Goal: Transaction & Acquisition: Purchase product/service

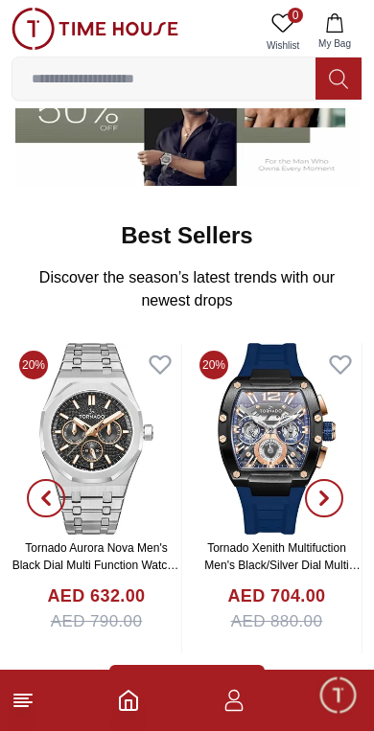
scroll to position [471, 0]
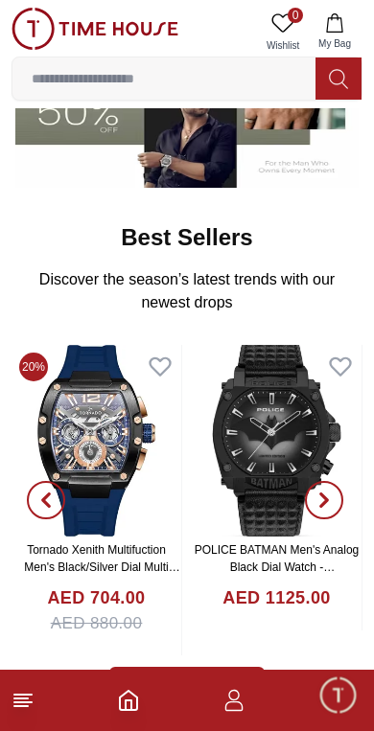
click at [20, 710] on icon at bounding box center [22, 700] width 23 height 23
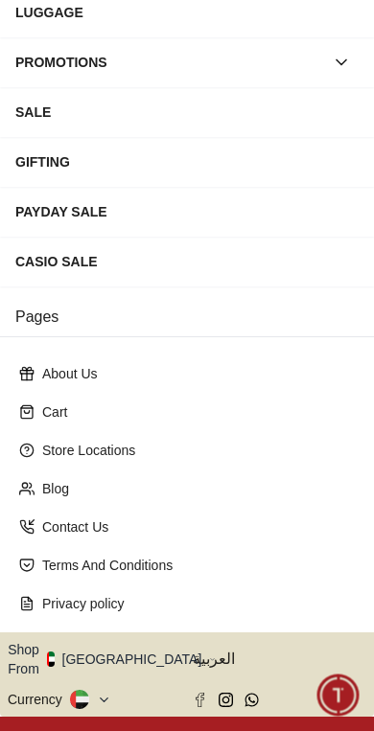
scroll to position [336, 0]
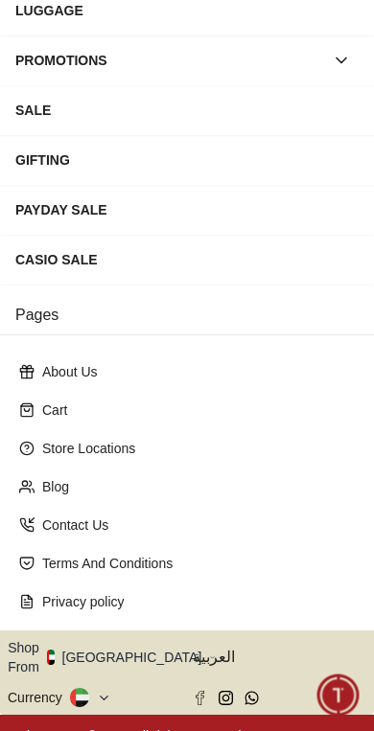
click at [118, 650] on button "Shop From UAE" at bounding box center [112, 657] width 208 height 38
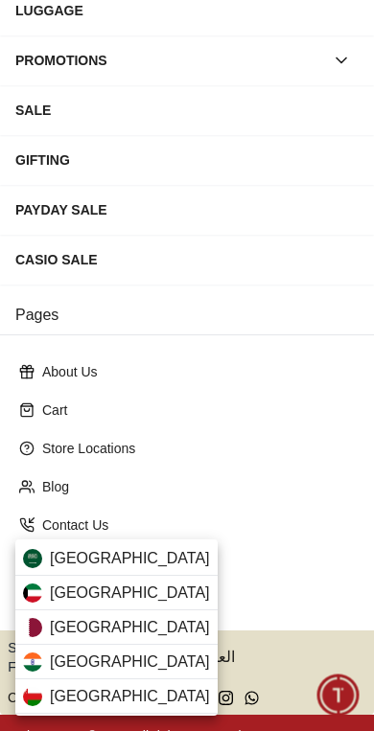
click at [147, 615] on div "Qatar" at bounding box center [116, 627] width 202 height 34
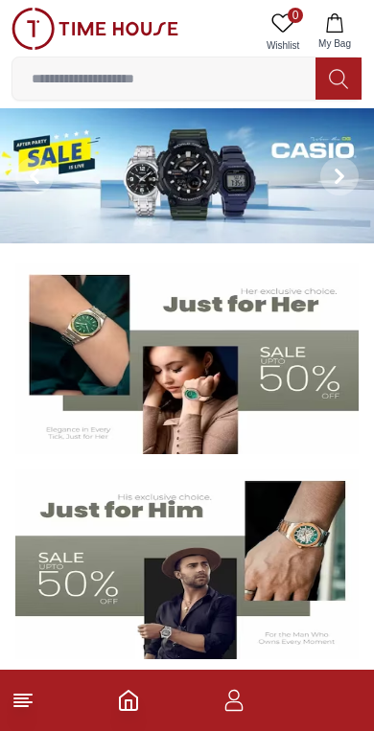
click at [213, 68] on input at bounding box center [163, 78] width 303 height 38
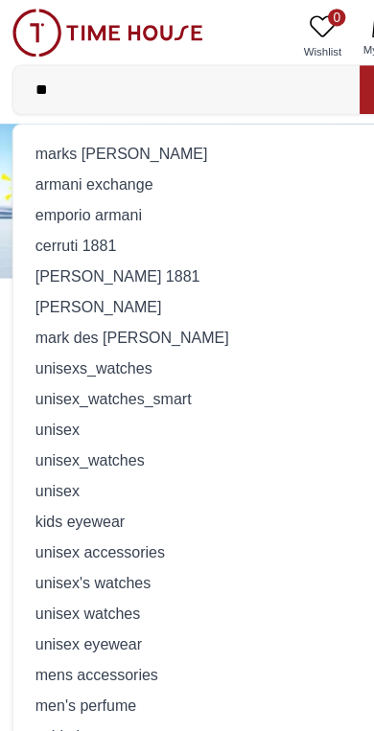
type input "*"
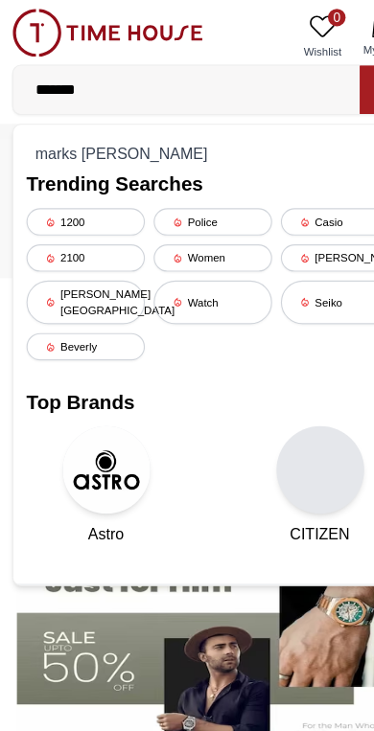
type input "********"
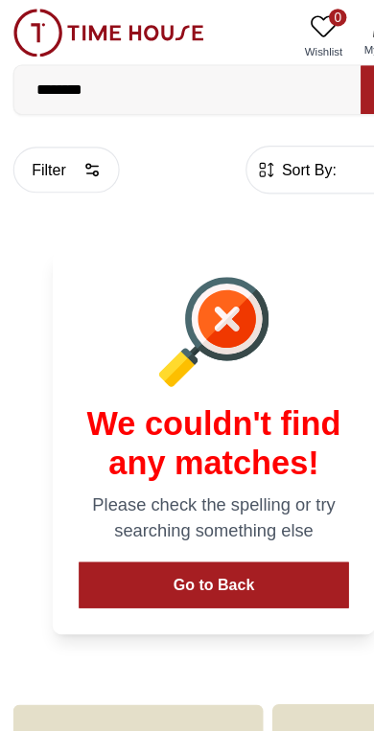
click at [21, 23] on img at bounding box center [94, 29] width 167 height 42
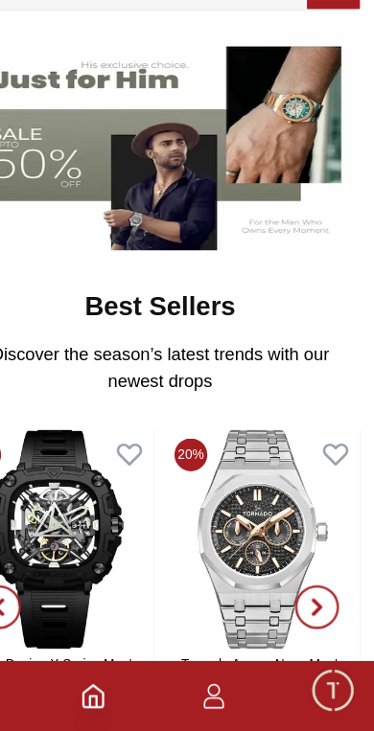
scroll to position [354, 0]
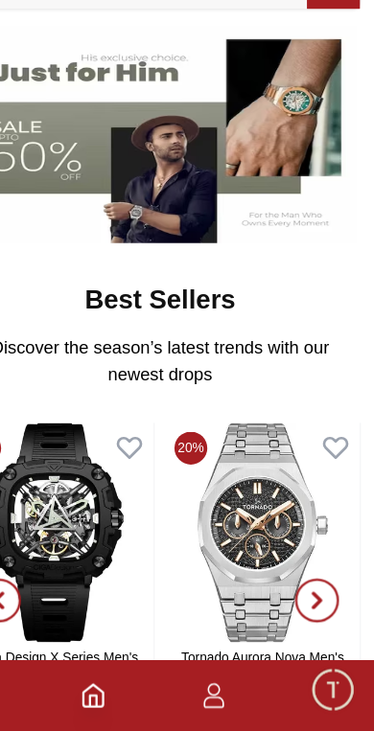
click at [309, 667] on span "Minimize live chat window" at bounding box center [337, 695] width 56 height 56
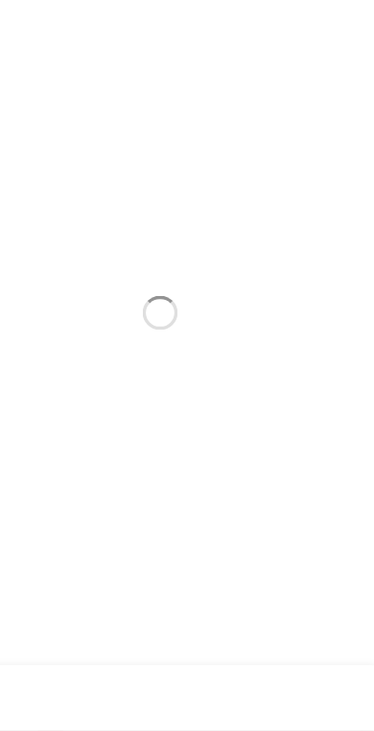
scroll to position [0, 0]
